Goal: Participate in discussion: Engage in conversation with other users on a specific topic

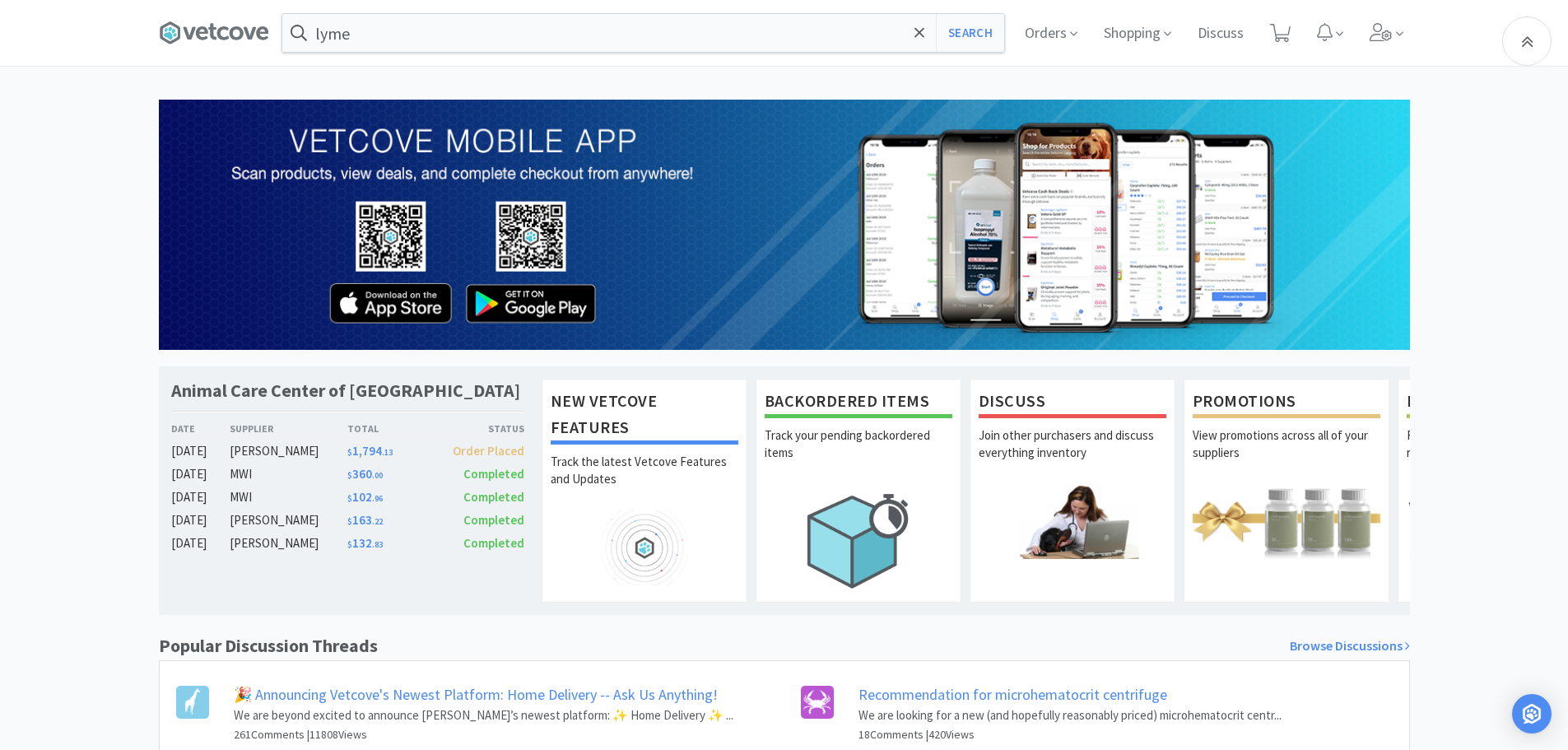
scroll to position [231, 0]
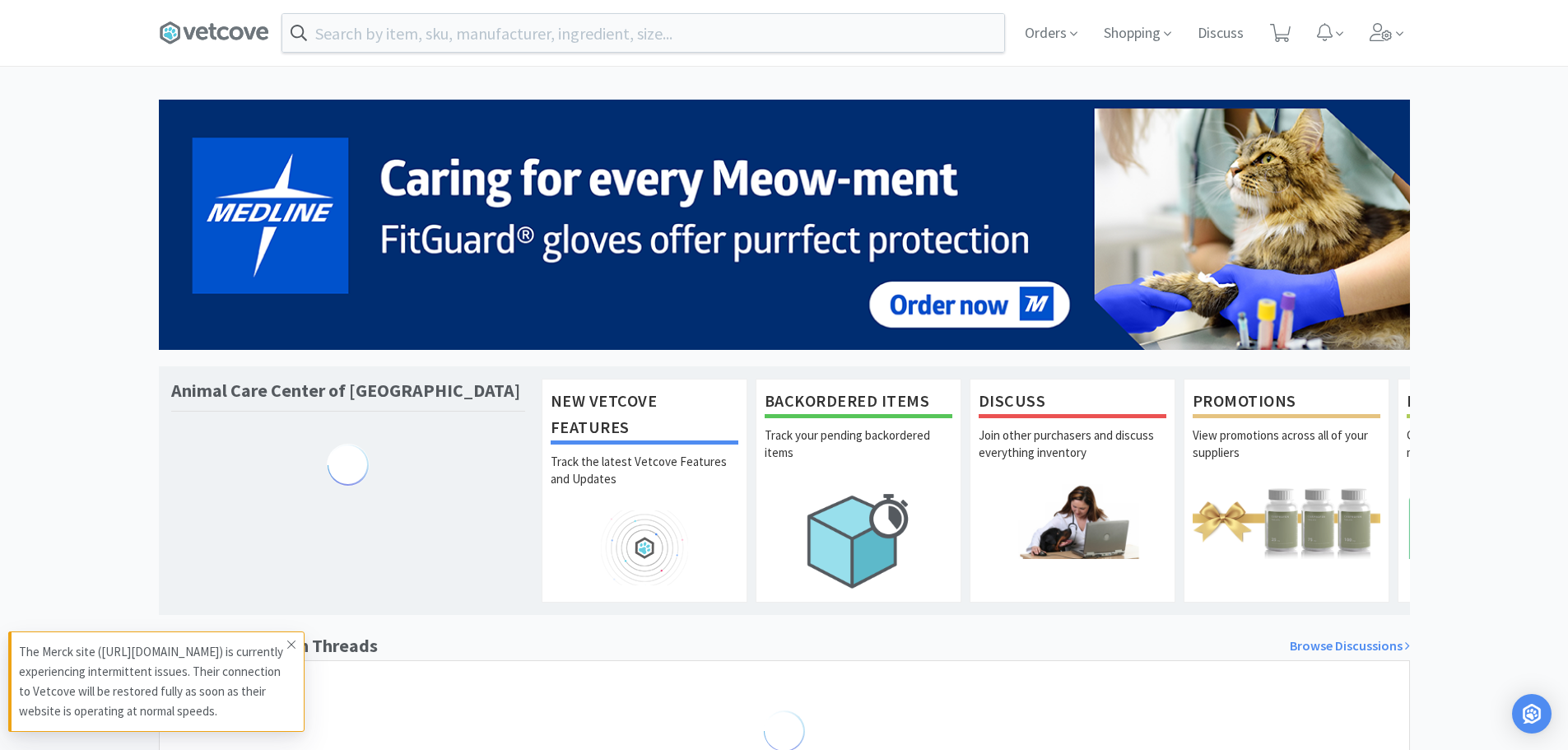
click at [296, 638] on icon at bounding box center [292, 644] width 10 height 13
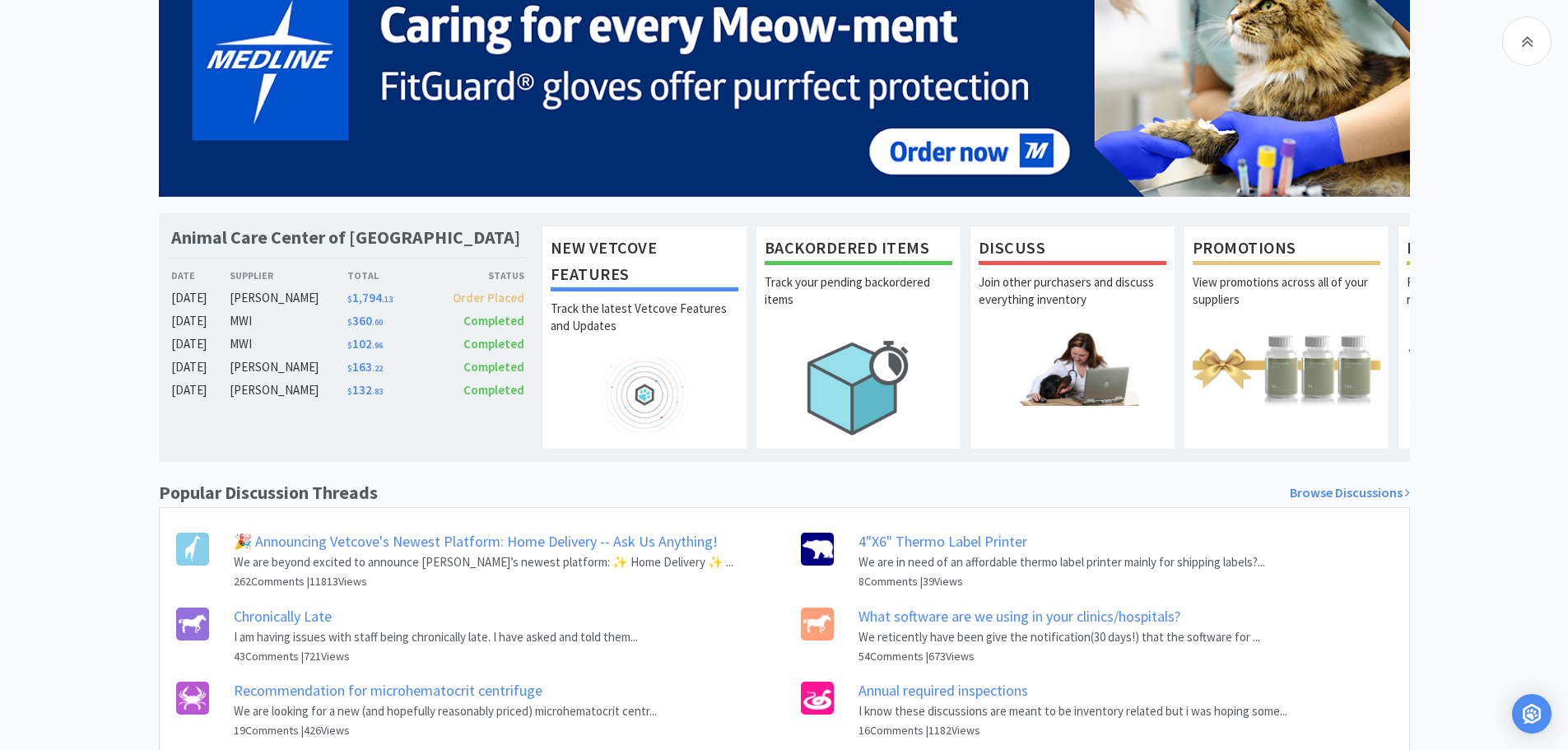
scroll to position [231, 0]
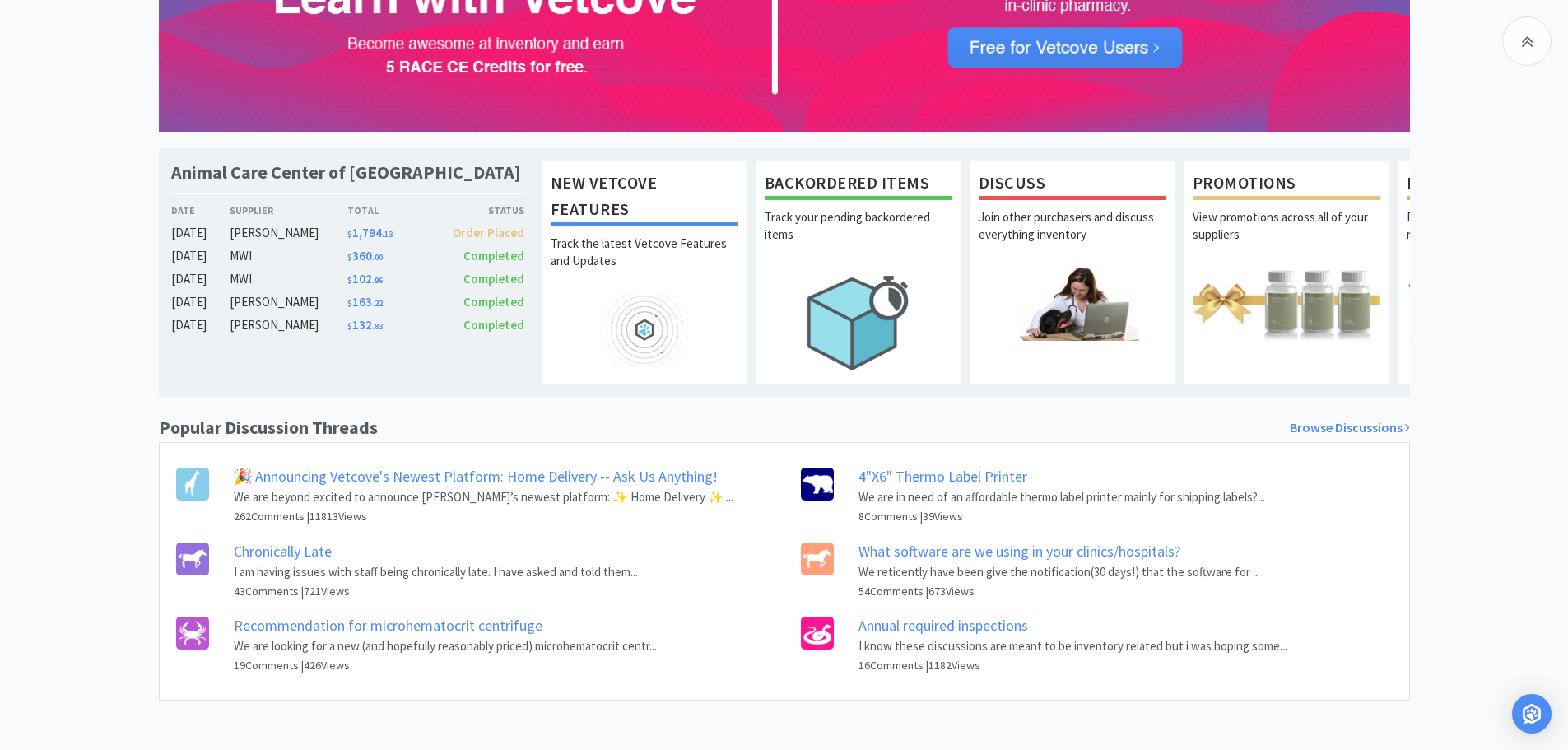
click at [1105, 557] on link "What software are we using in your clinics/hospitals?" at bounding box center [1019, 552] width 322 height 19
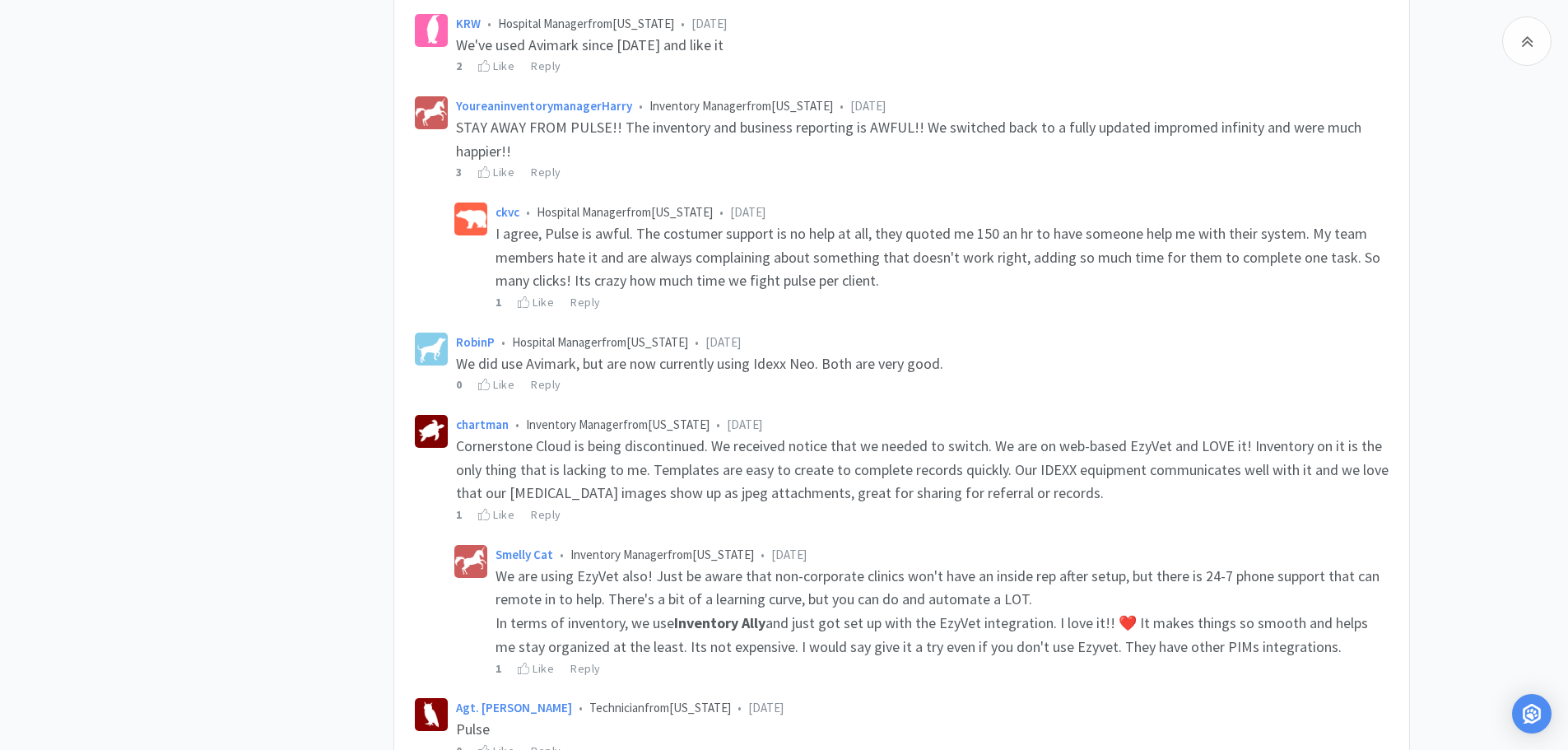
scroll to position [8178, 0]
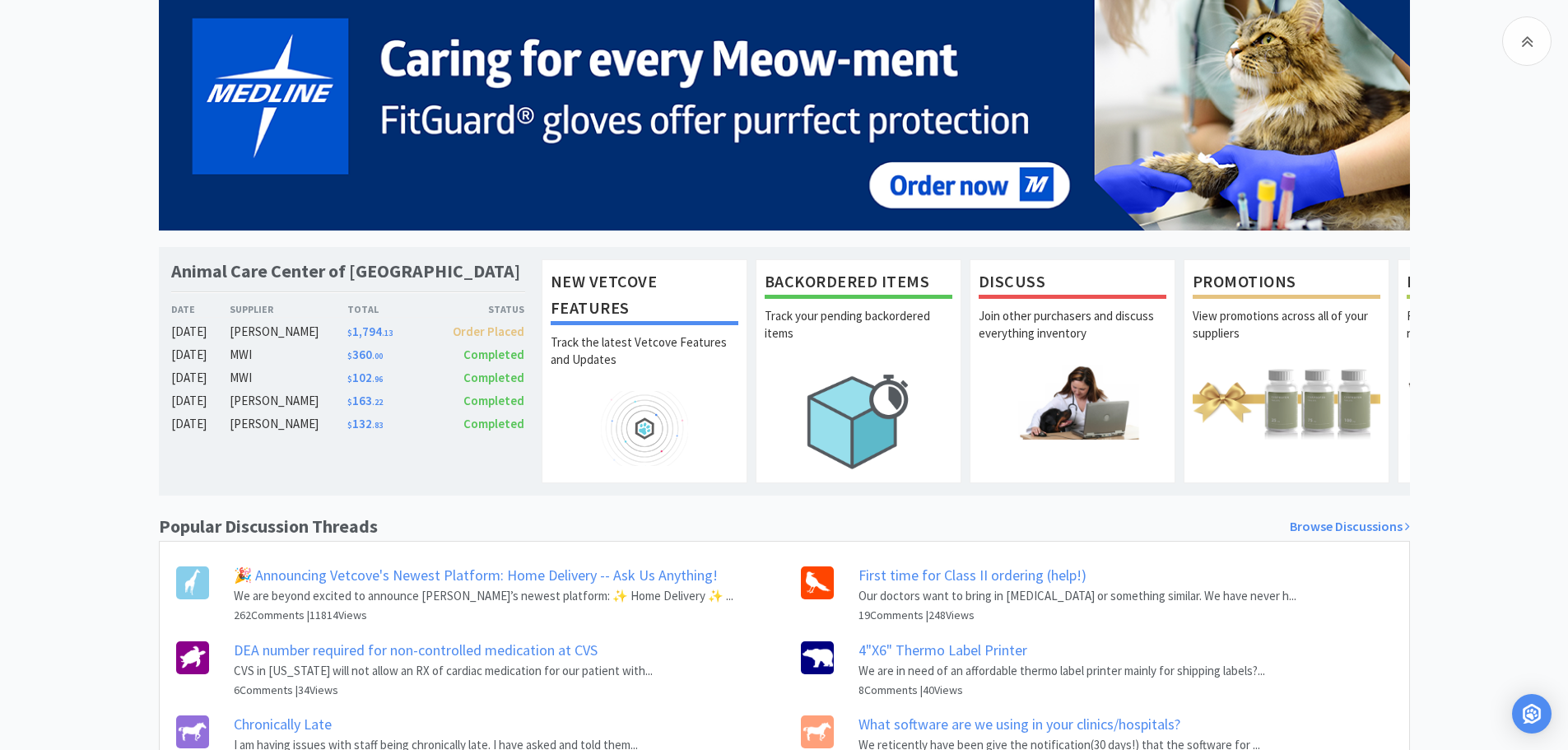
scroll to position [231, 0]
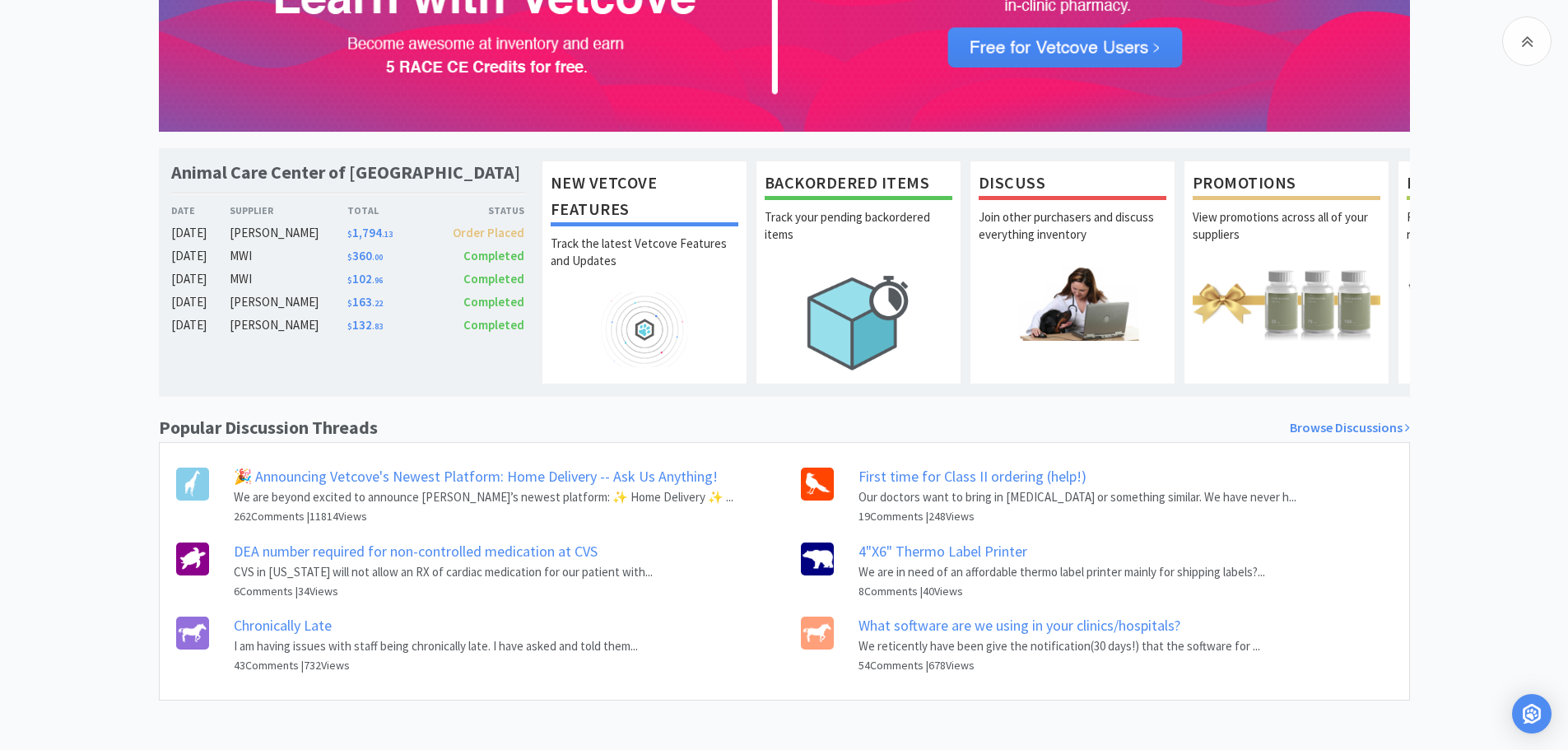
click at [281, 618] on link "Chronically Late" at bounding box center [282, 625] width 98 height 19
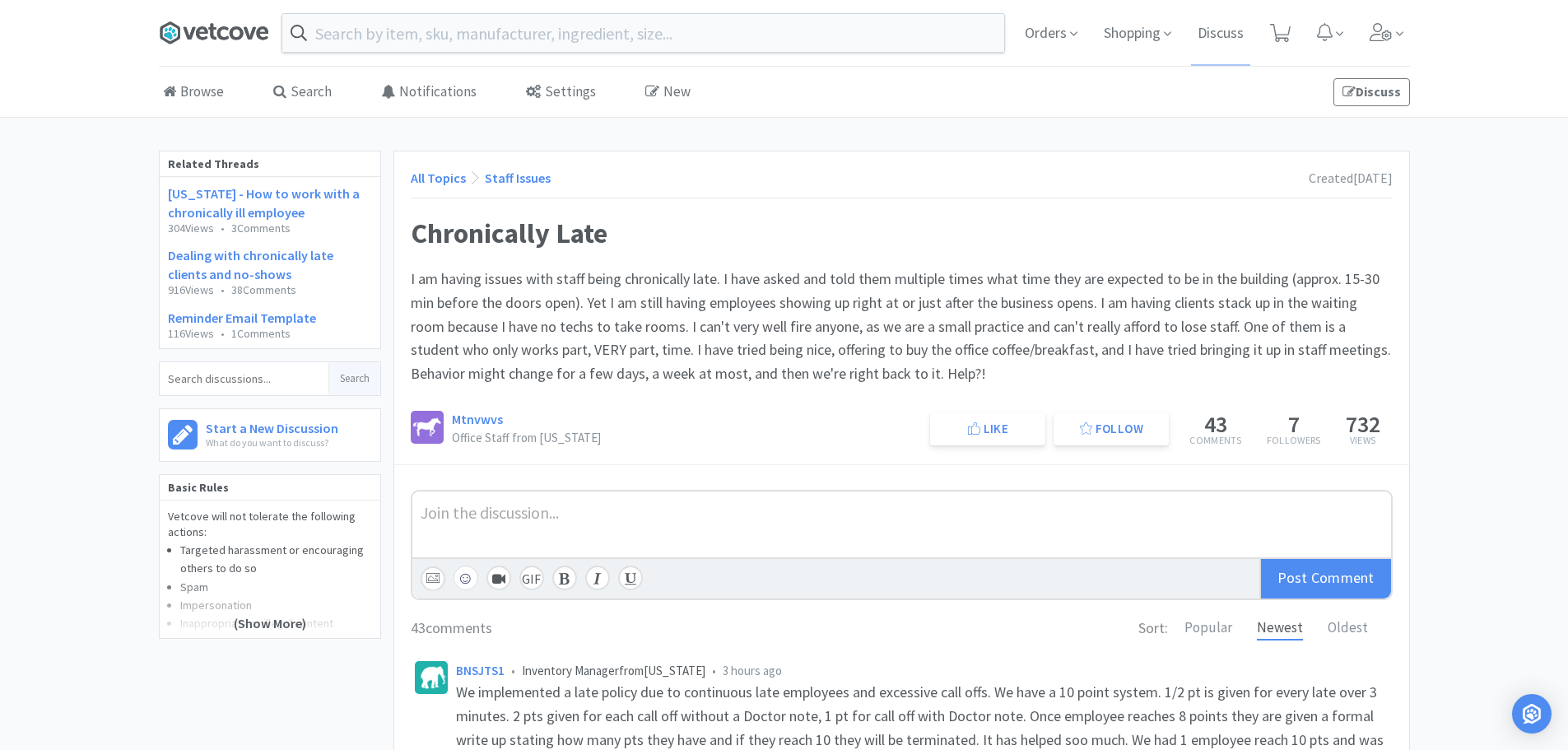
click at [233, 34] on icon at bounding box center [237, 32] width 14 height 13
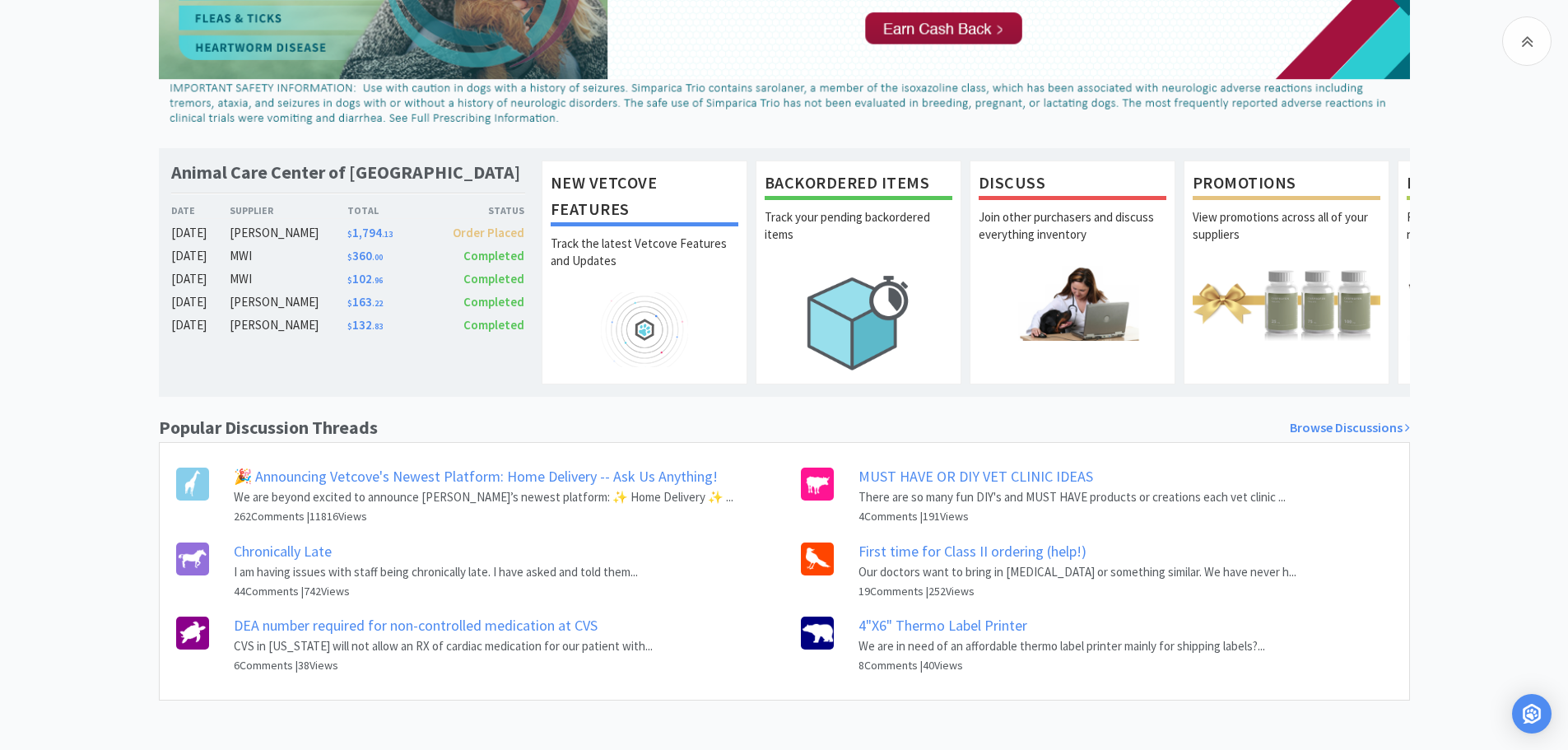
scroll to position [231, 0]
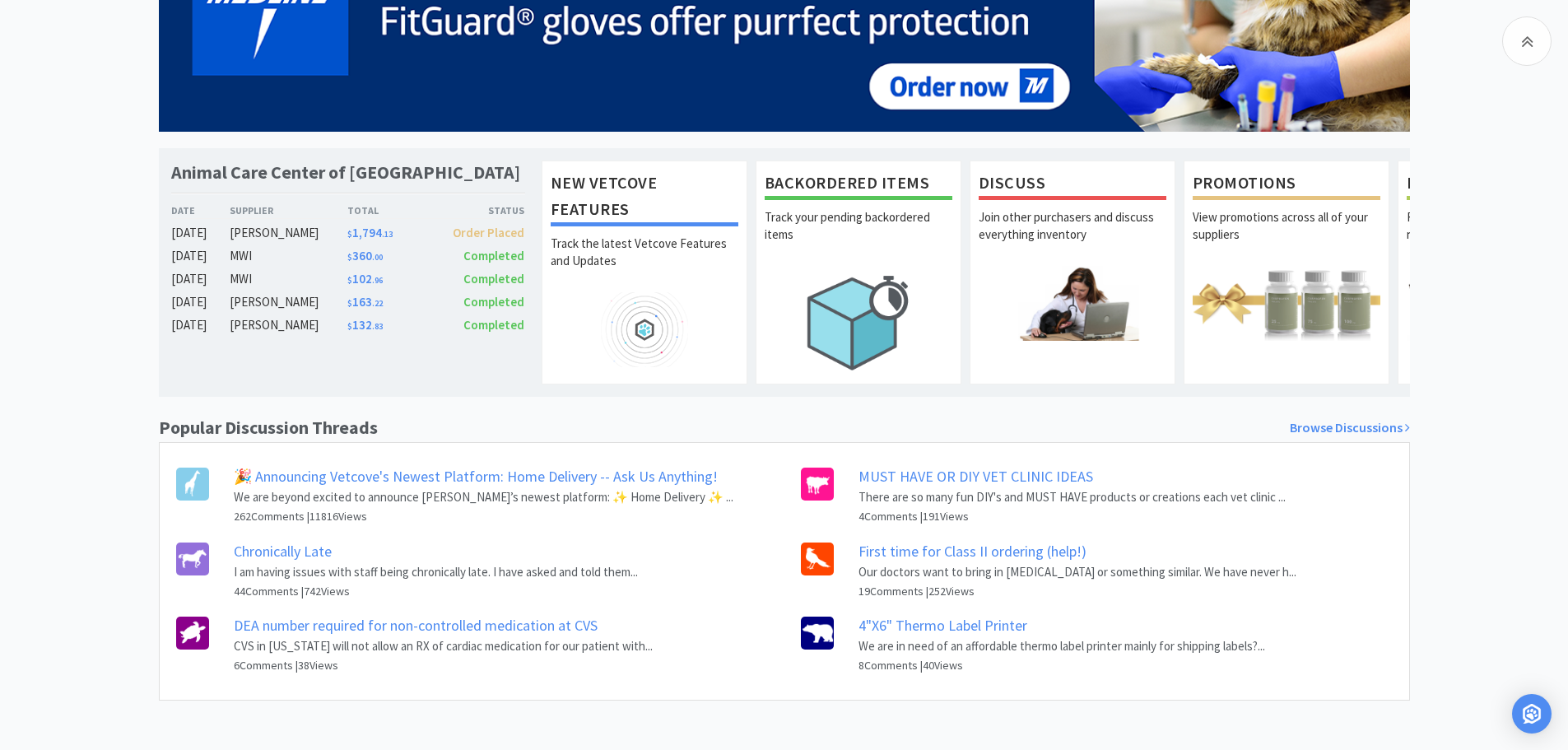
click at [904, 480] on link "MUST HAVE OR DIY VET CLINIC IDEAS" at bounding box center [976, 476] width 234 height 19
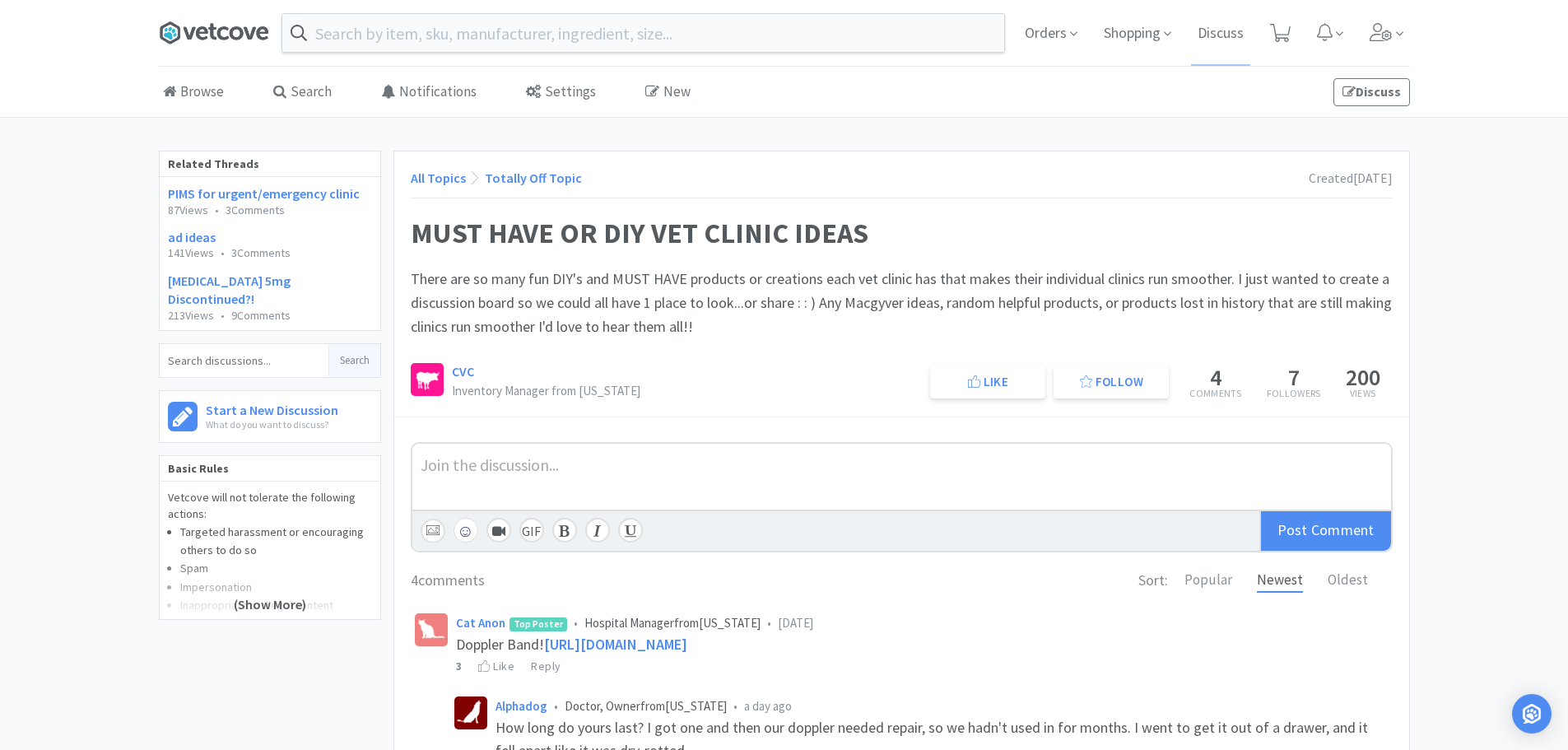
click at [176, 27] on icon at bounding box center [169, 32] width 20 height 22
